Goal: Information Seeking & Learning: Learn about a topic

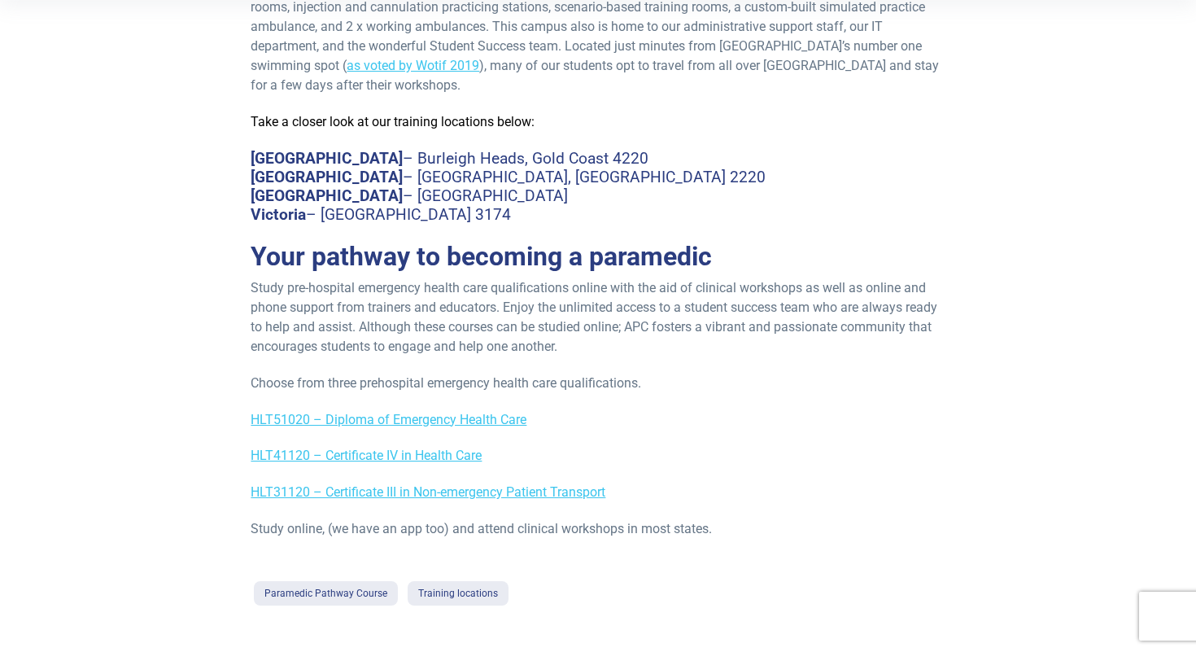
scroll to position [606, 0]
click at [363, 588] on link "Paramedic Pathway Course" at bounding box center [326, 592] width 144 height 24
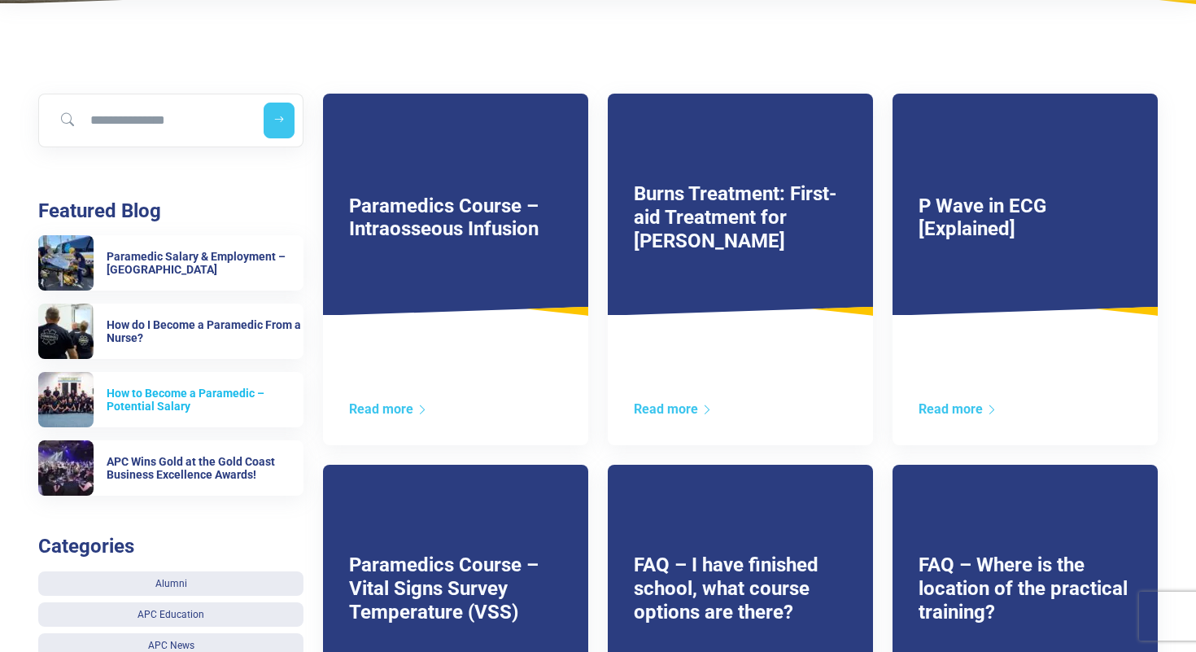
scroll to position [270, 0]
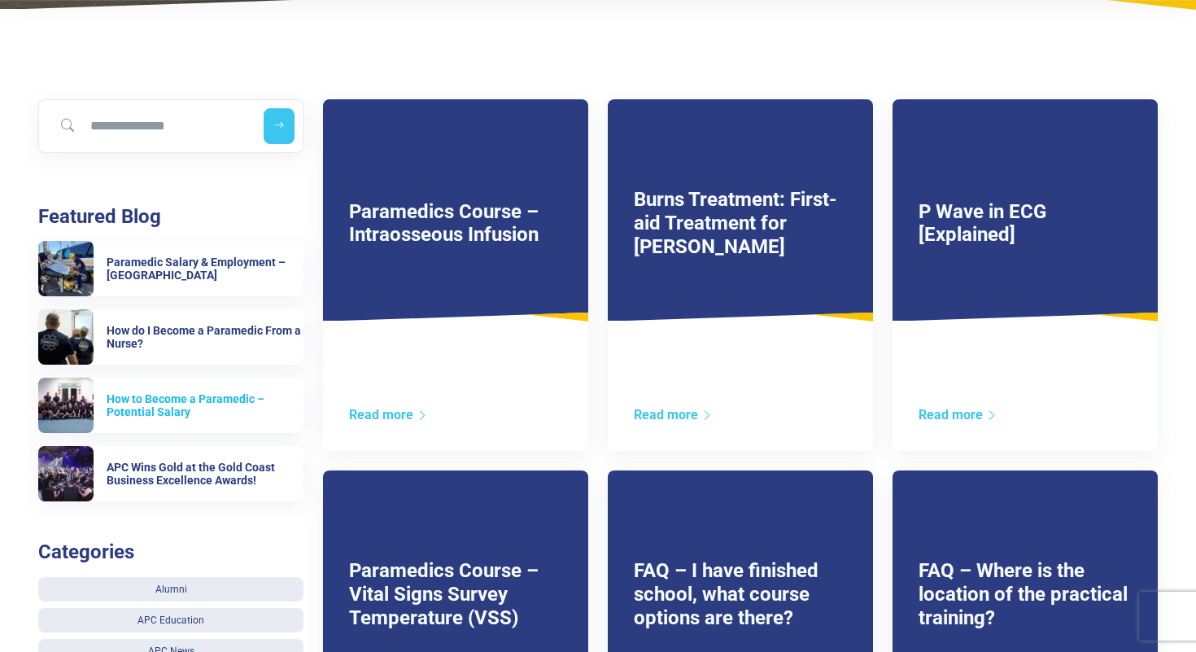
click at [250, 396] on h6 "How to Become a Paramedic – Potential Salary" at bounding box center [205, 406] width 197 height 28
